Goal: Task Accomplishment & Management: Use online tool/utility

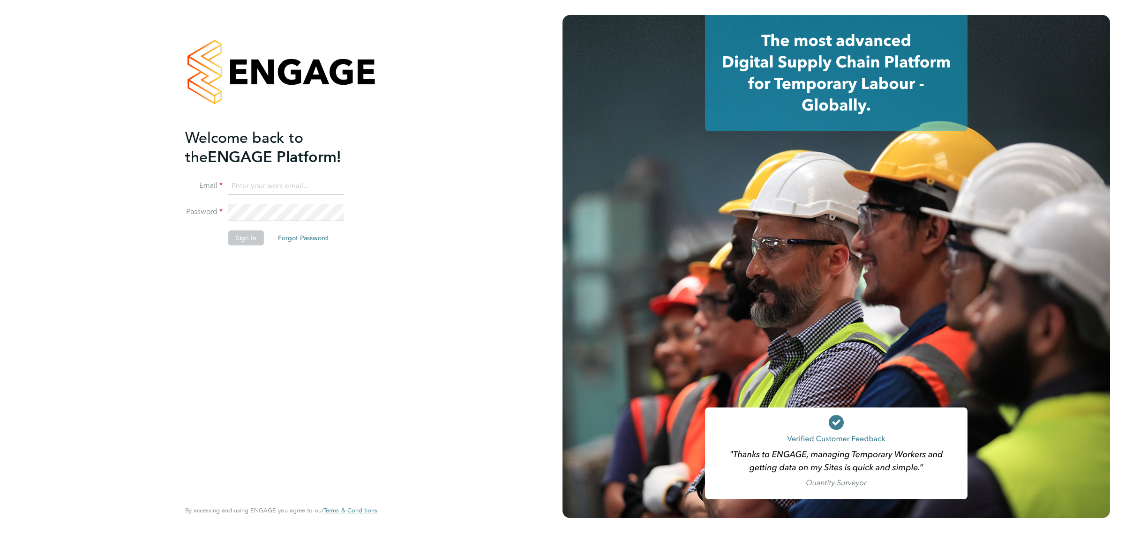
type input "[EMAIL_ADDRESS][DOMAIN_NAME]"
click at [245, 242] on button "Sign In" at bounding box center [246, 238] width 36 height 15
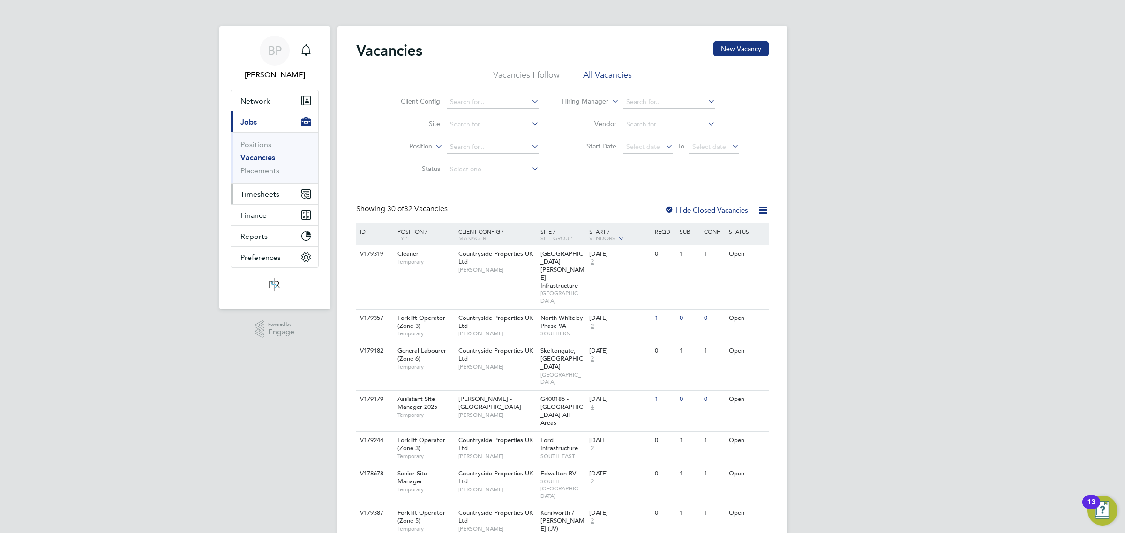
click at [268, 193] on span "Timesheets" at bounding box center [259, 194] width 39 height 9
drag, startPoint x: 266, startPoint y: 167, endPoint x: 326, endPoint y: 174, distance: 60.4
click at [266, 167] on link "Timesheets" at bounding box center [259, 165] width 39 height 9
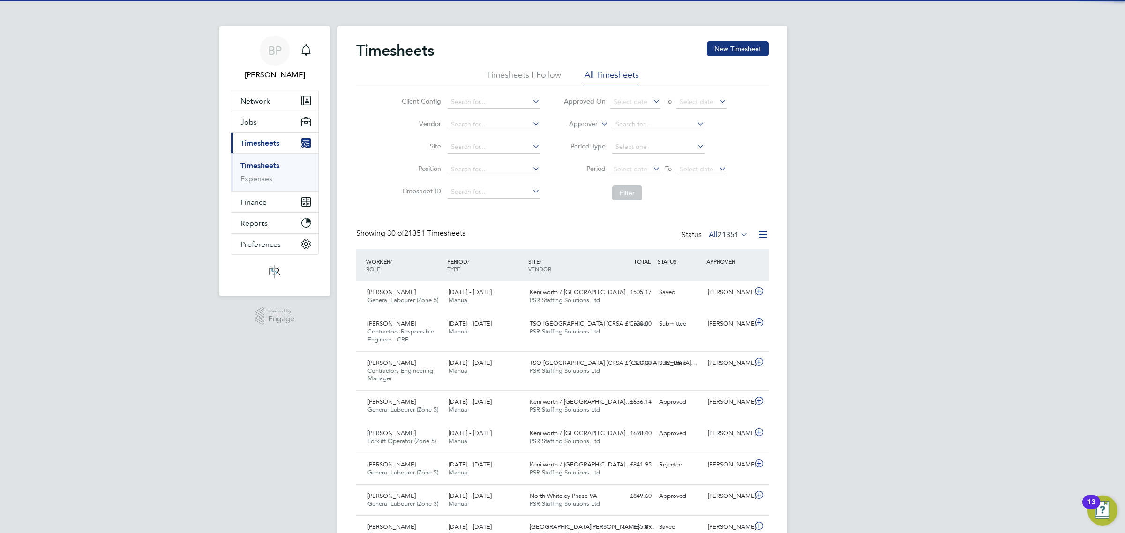
click at [599, 126] on icon at bounding box center [599, 121] width 0 height 8
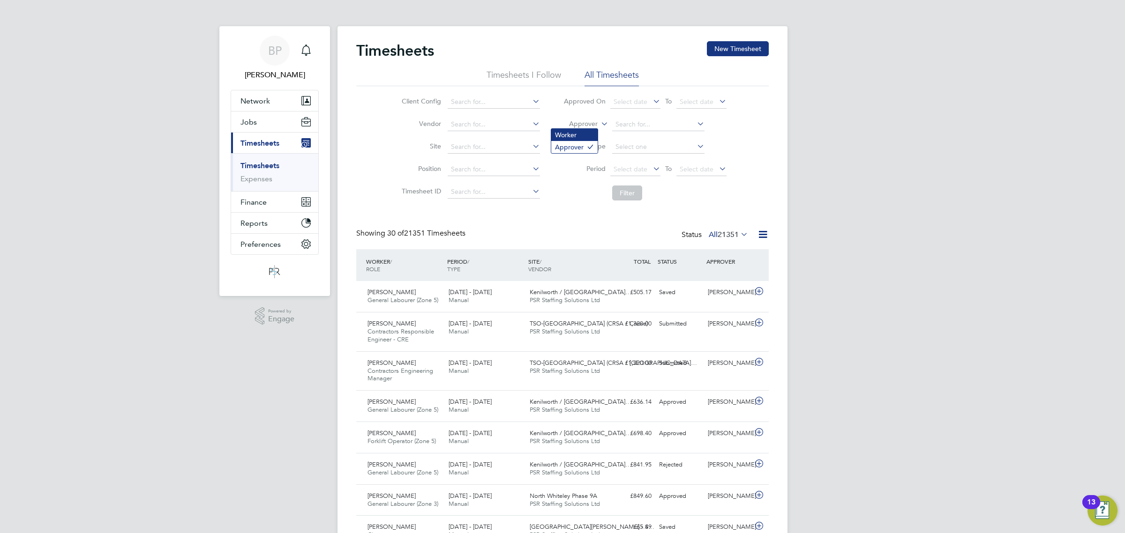
click at [590, 129] on li "Worker" at bounding box center [574, 135] width 46 height 12
click at [639, 128] on input at bounding box center [658, 124] width 92 height 13
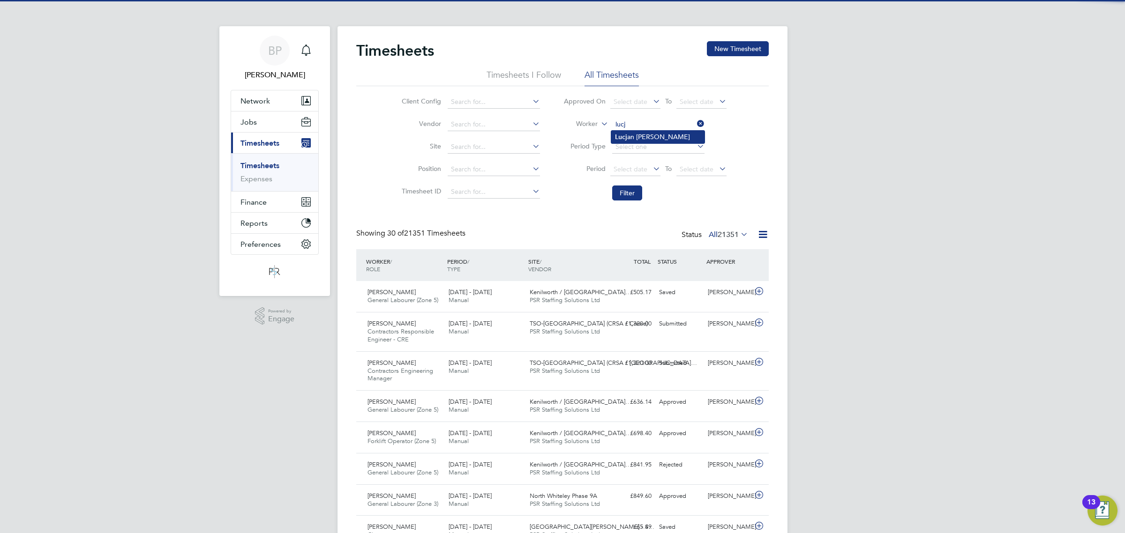
click at [643, 134] on li "Lucj an [PERSON_NAME]" at bounding box center [657, 137] width 93 height 13
type input "[PERSON_NAME]"
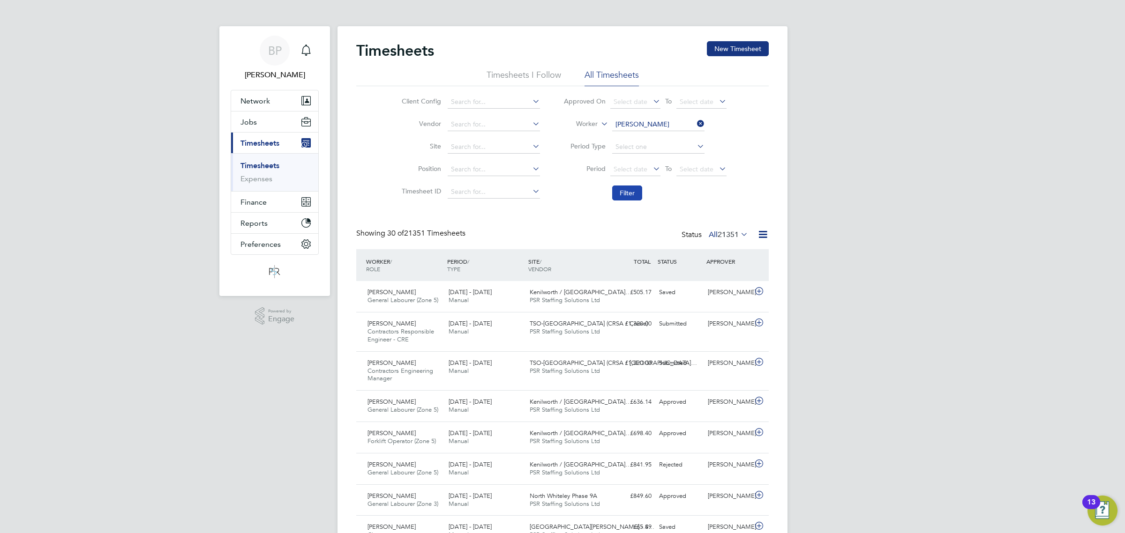
click at [634, 188] on button "Filter" at bounding box center [627, 193] width 30 height 15
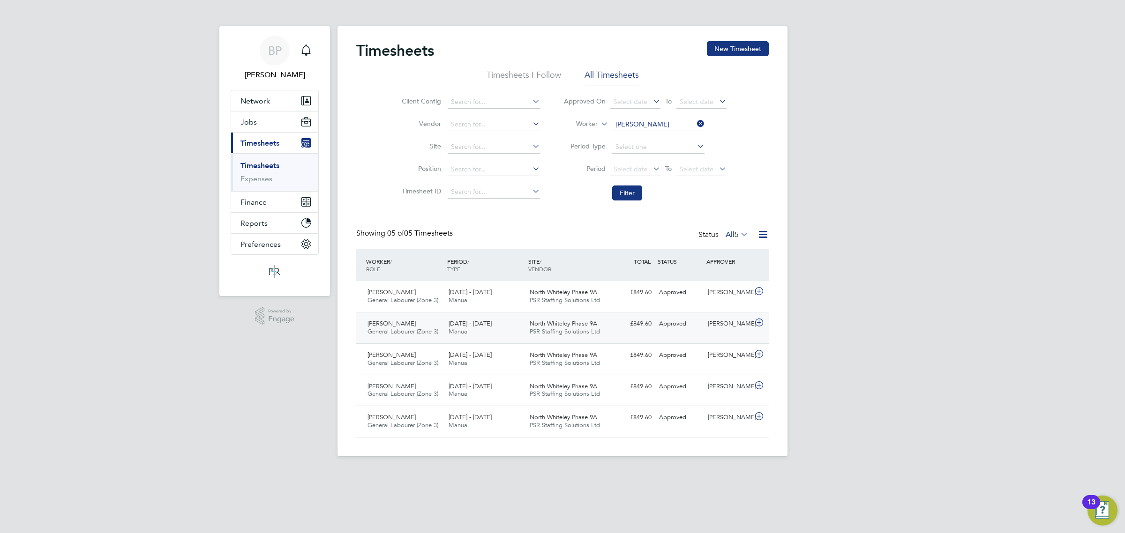
click at [760, 322] on icon at bounding box center [759, 322] width 12 height 7
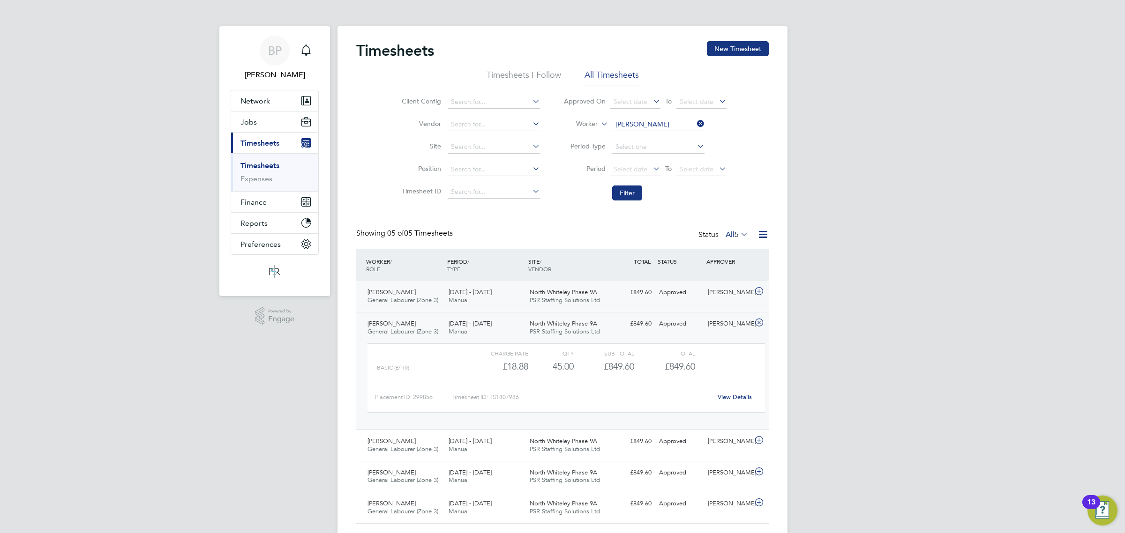
click at [760, 292] on icon at bounding box center [759, 291] width 12 height 7
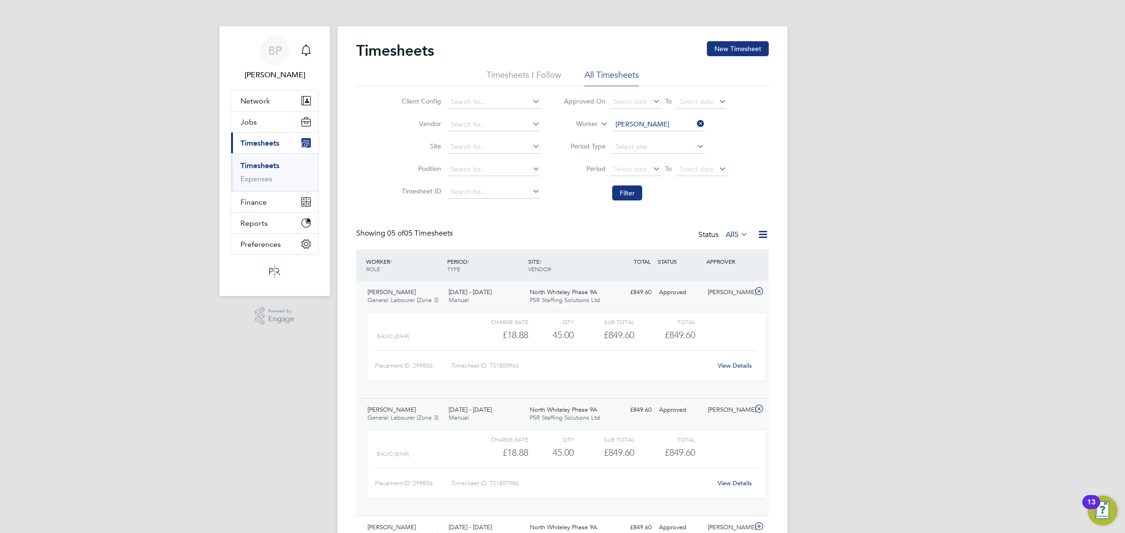
click at [741, 484] on link "View Details" at bounding box center [735, 483] width 34 height 8
drag, startPoint x: 260, startPoint y: 179, endPoint x: 266, endPoint y: 172, distance: 9.3
click at [260, 179] on link "Expenses" at bounding box center [256, 178] width 32 height 9
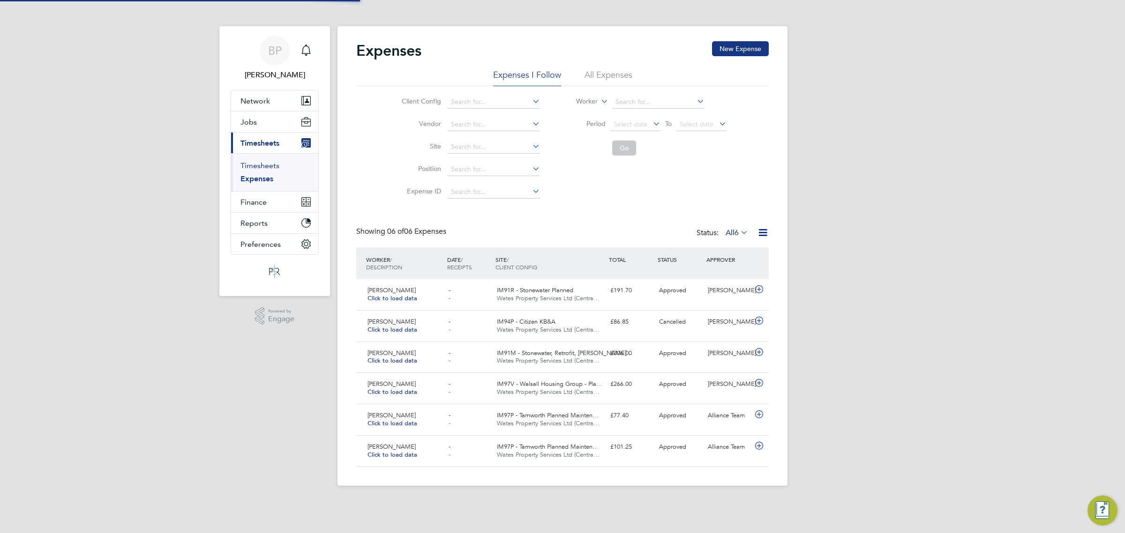
scroll to position [23, 81]
click at [267, 163] on link "Timesheets" at bounding box center [259, 165] width 39 height 9
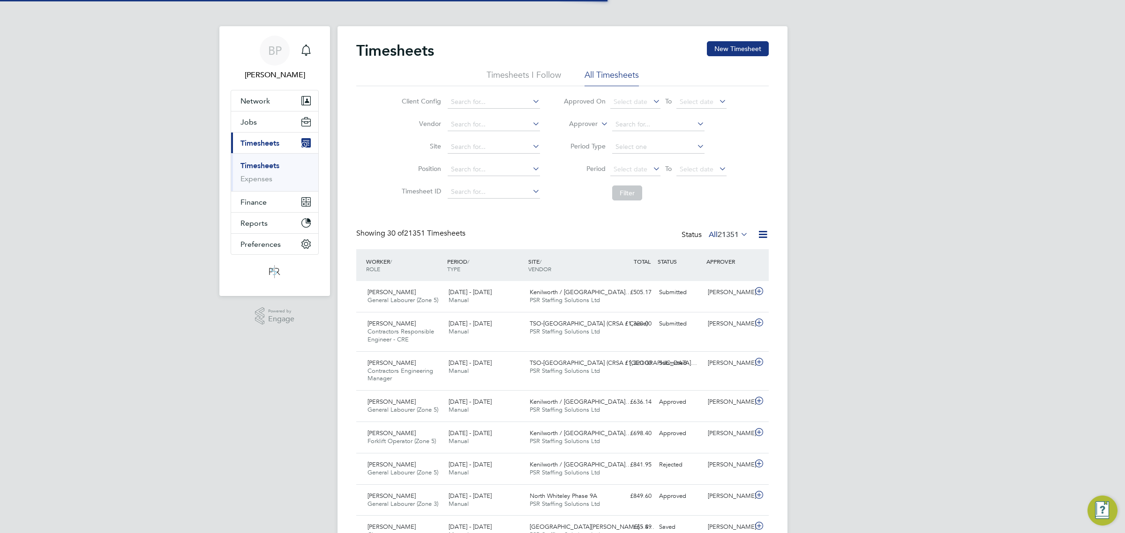
scroll to position [31, 81]
click at [758, 234] on icon at bounding box center [763, 235] width 12 height 12
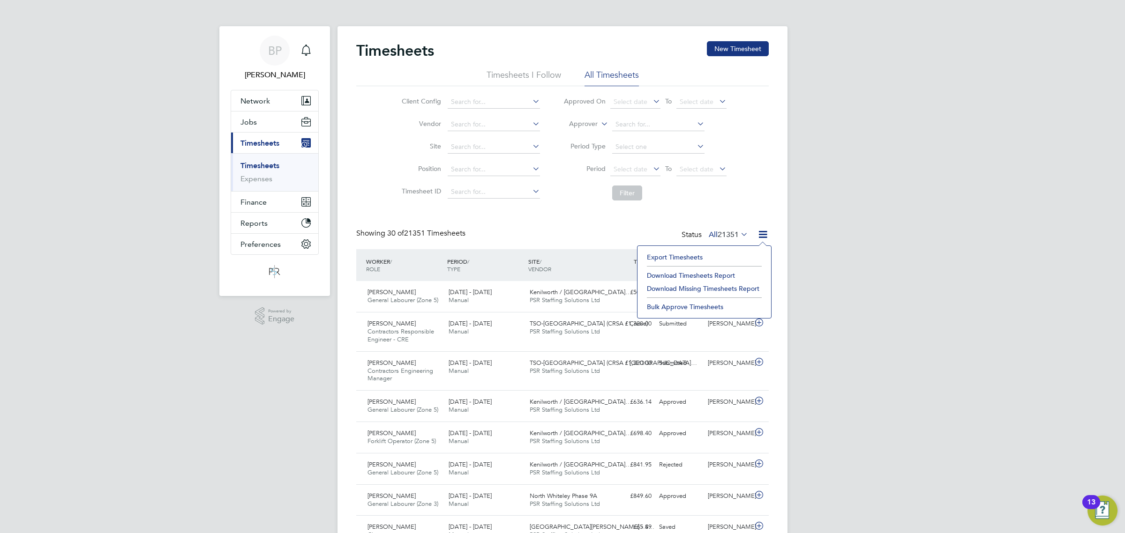
click at [681, 254] on li "Export Timesheets" at bounding box center [704, 257] width 124 height 13
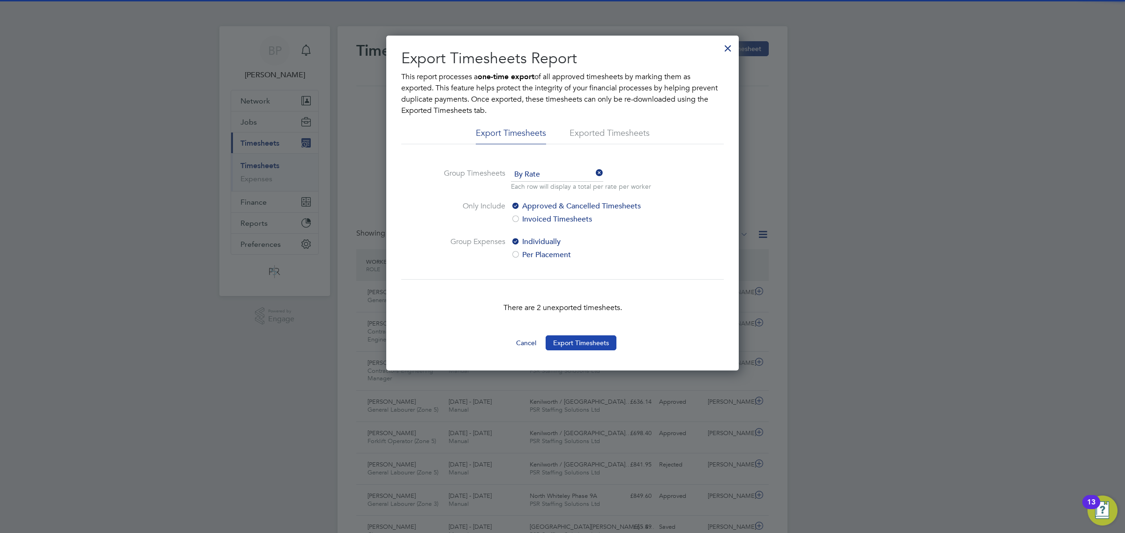
click at [587, 343] on button "Export Timesheets" at bounding box center [581, 343] width 71 height 15
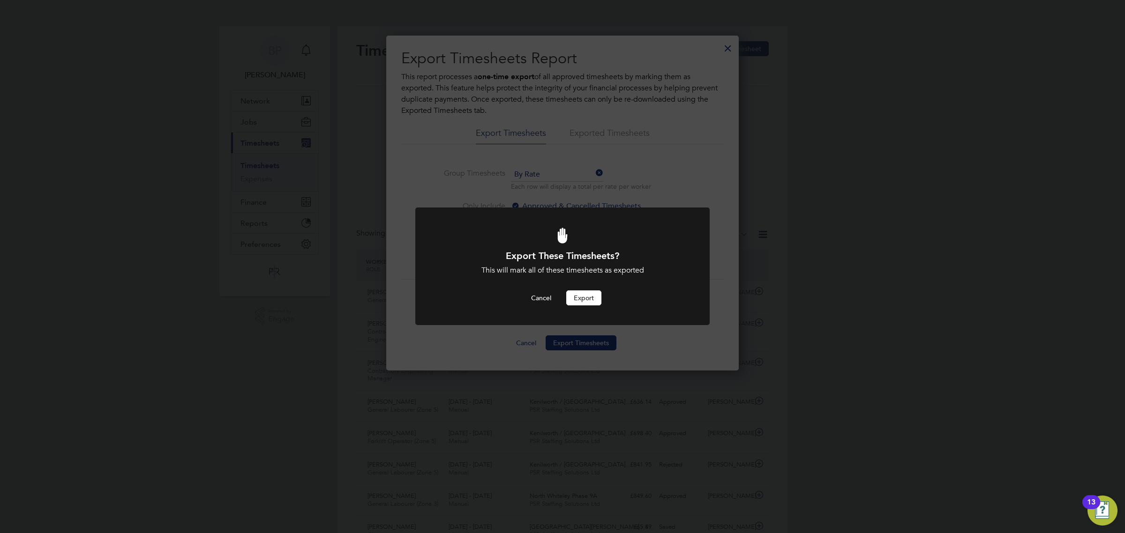
click at [589, 294] on button "Export" at bounding box center [583, 298] width 35 height 15
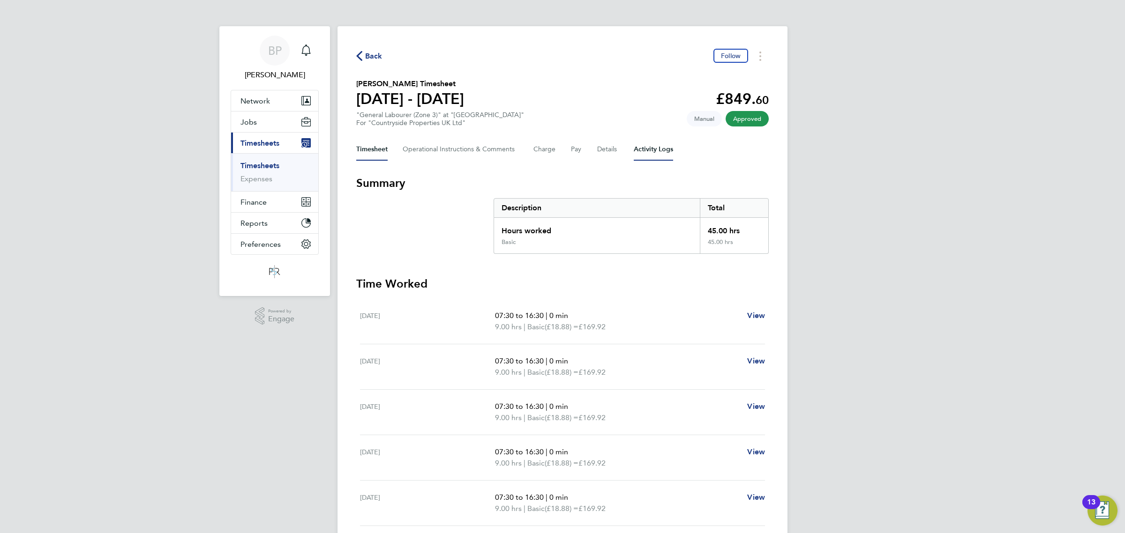
click at [652, 151] on Logs-tab "Activity Logs" at bounding box center [653, 149] width 39 height 22
